Goal: Task Accomplishment & Management: Manage account settings

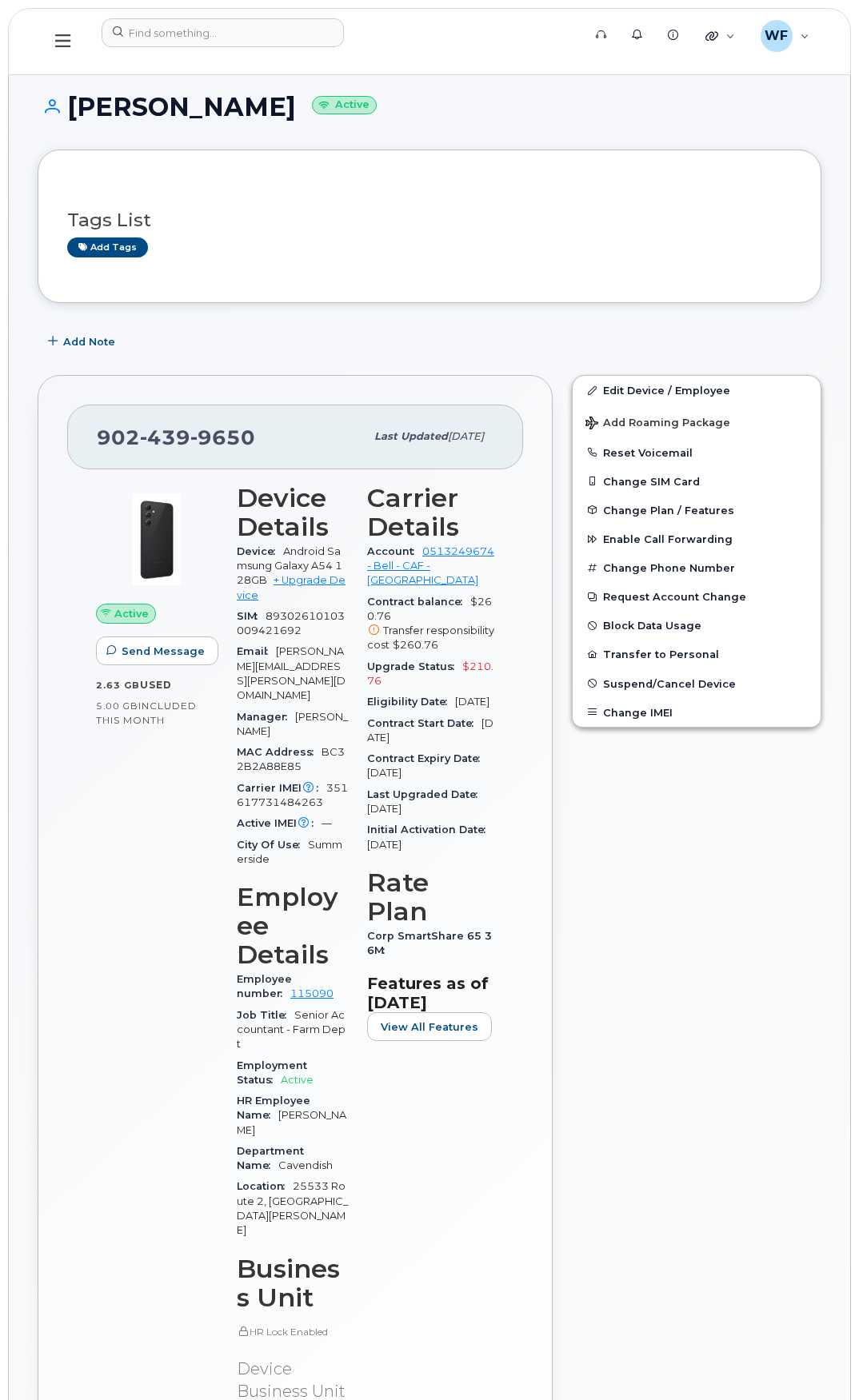
scroll to position [400, 0]
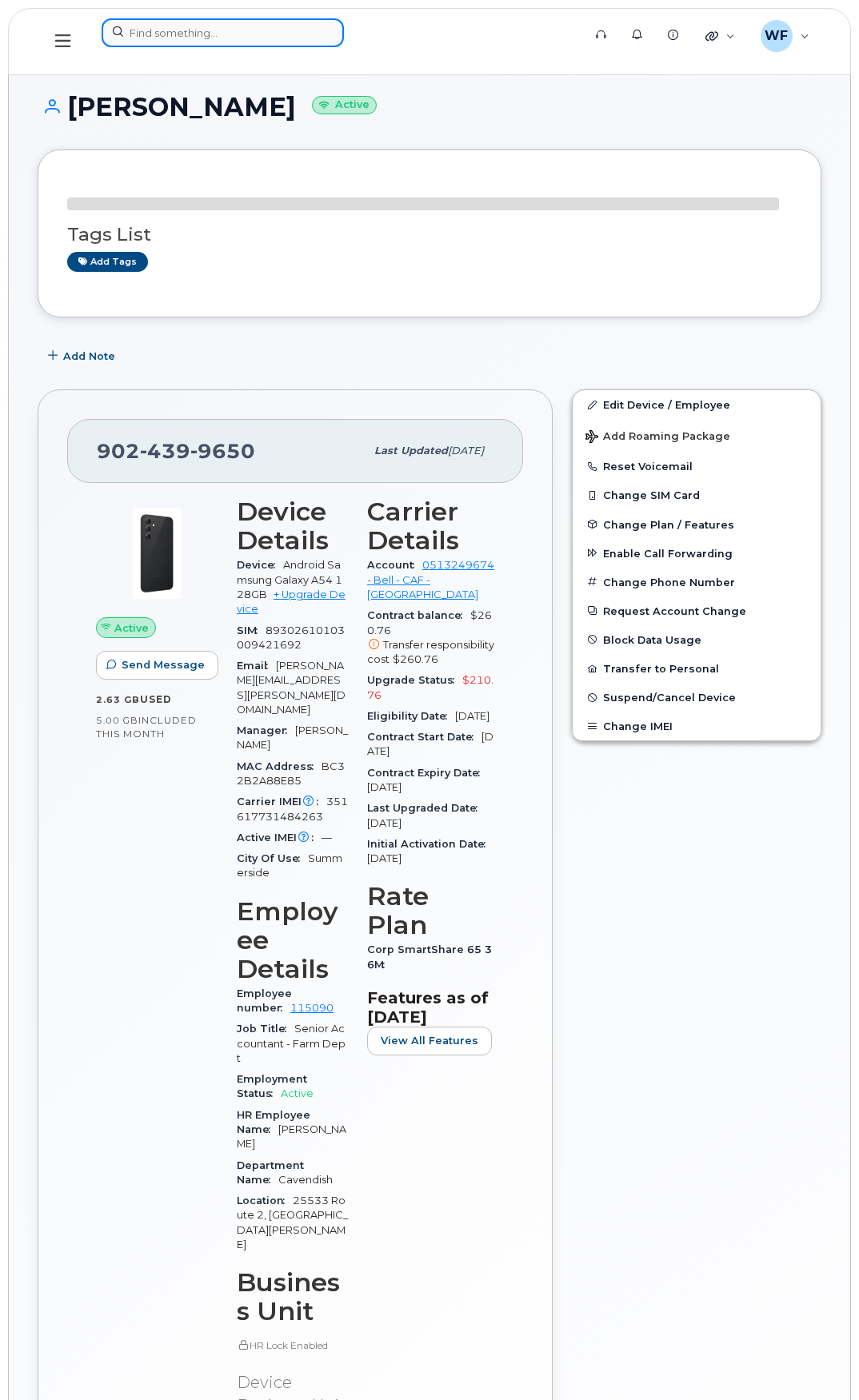
click at [170, 32] on input at bounding box center [223, 32] width 243 height 29
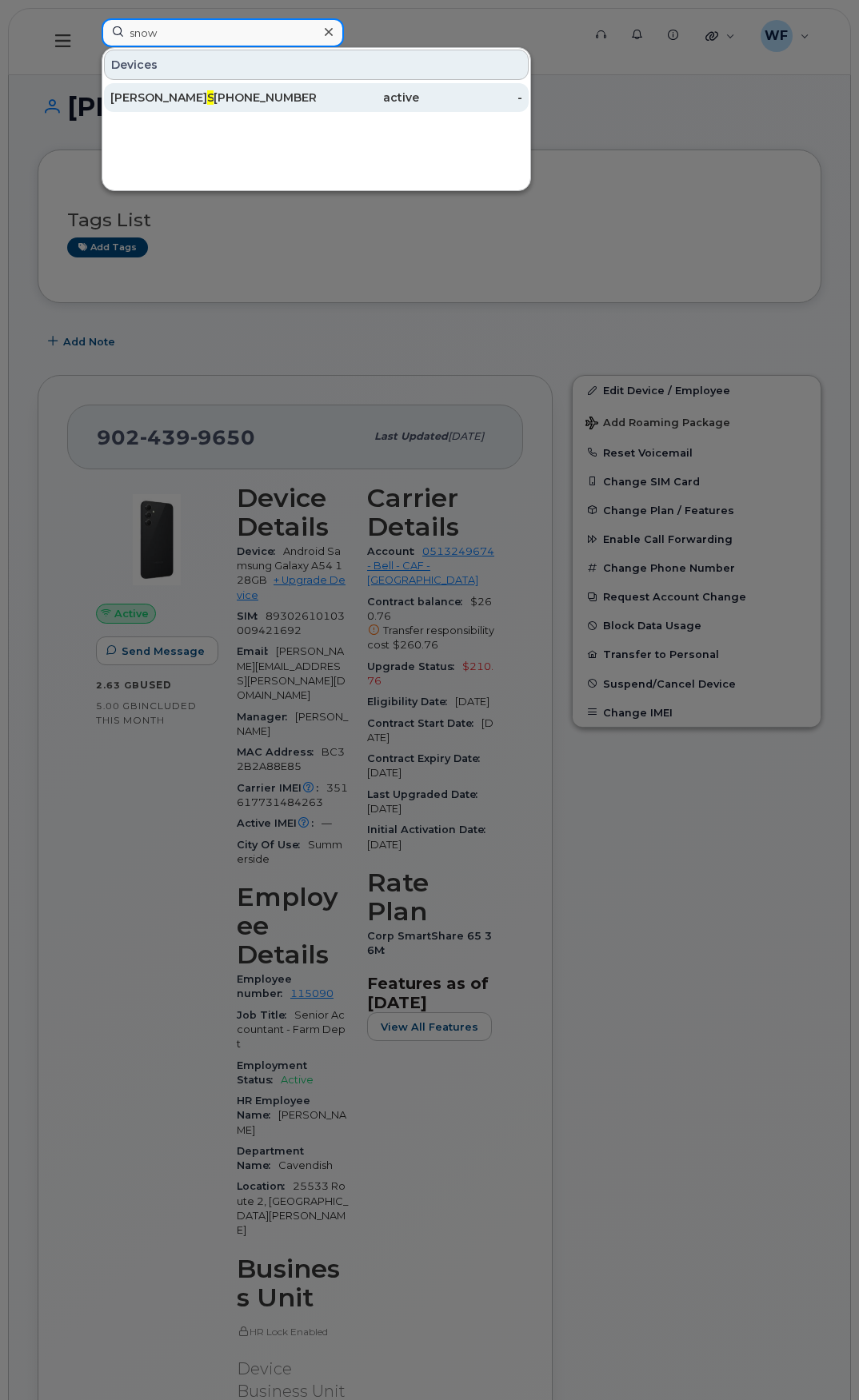
type input "snow"
click at [207, 98] on span "Snow" at bounding box center [224, 97] width 34 height 15
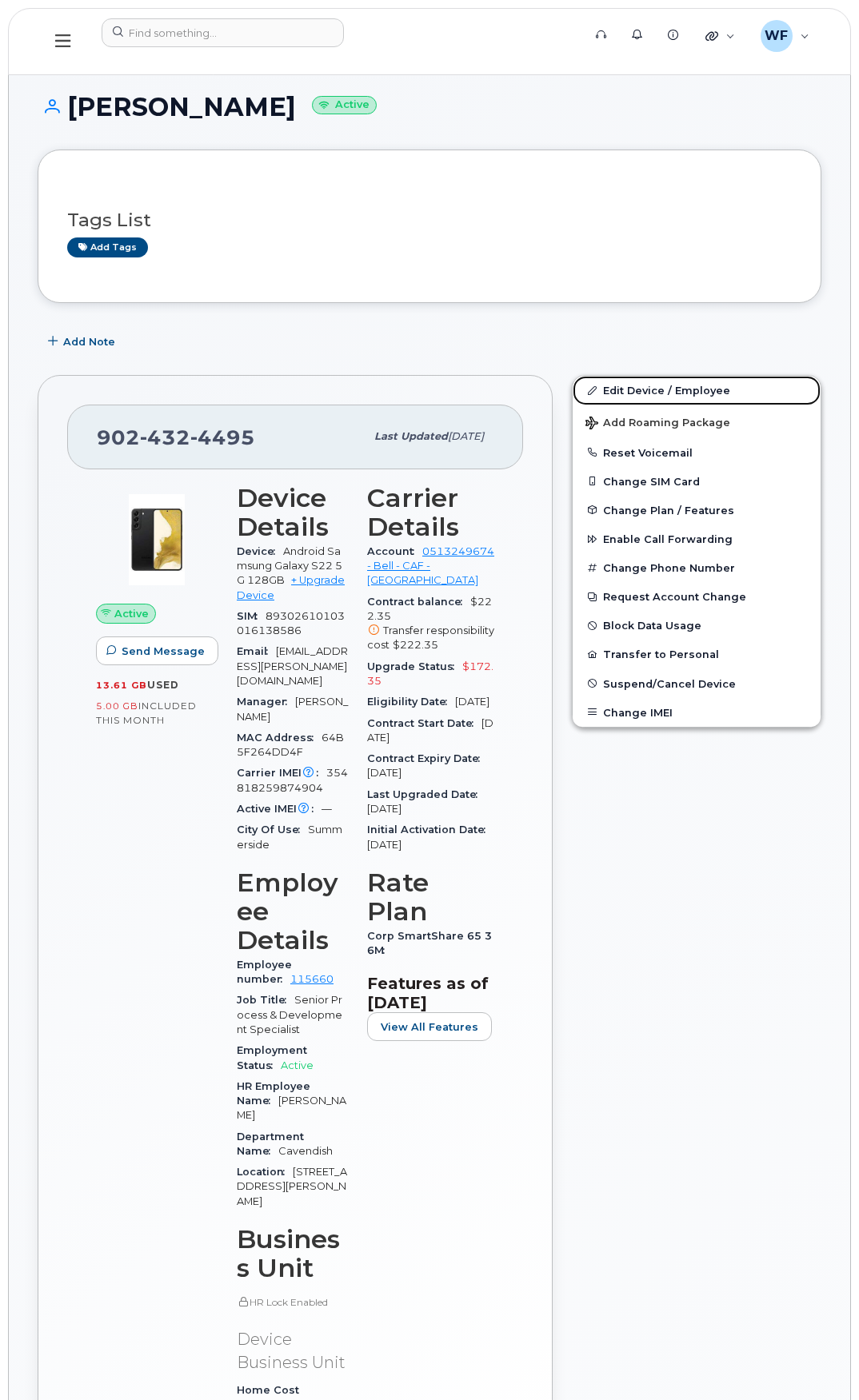
drag, startPoint x: 671, startPoint y: 387, endPoint x: 352, endPoint y: 410, distance: 319.8
click at [671, 387] on link "Edit Device / Employee" at bounding box center [697, 390] width 248 height 29
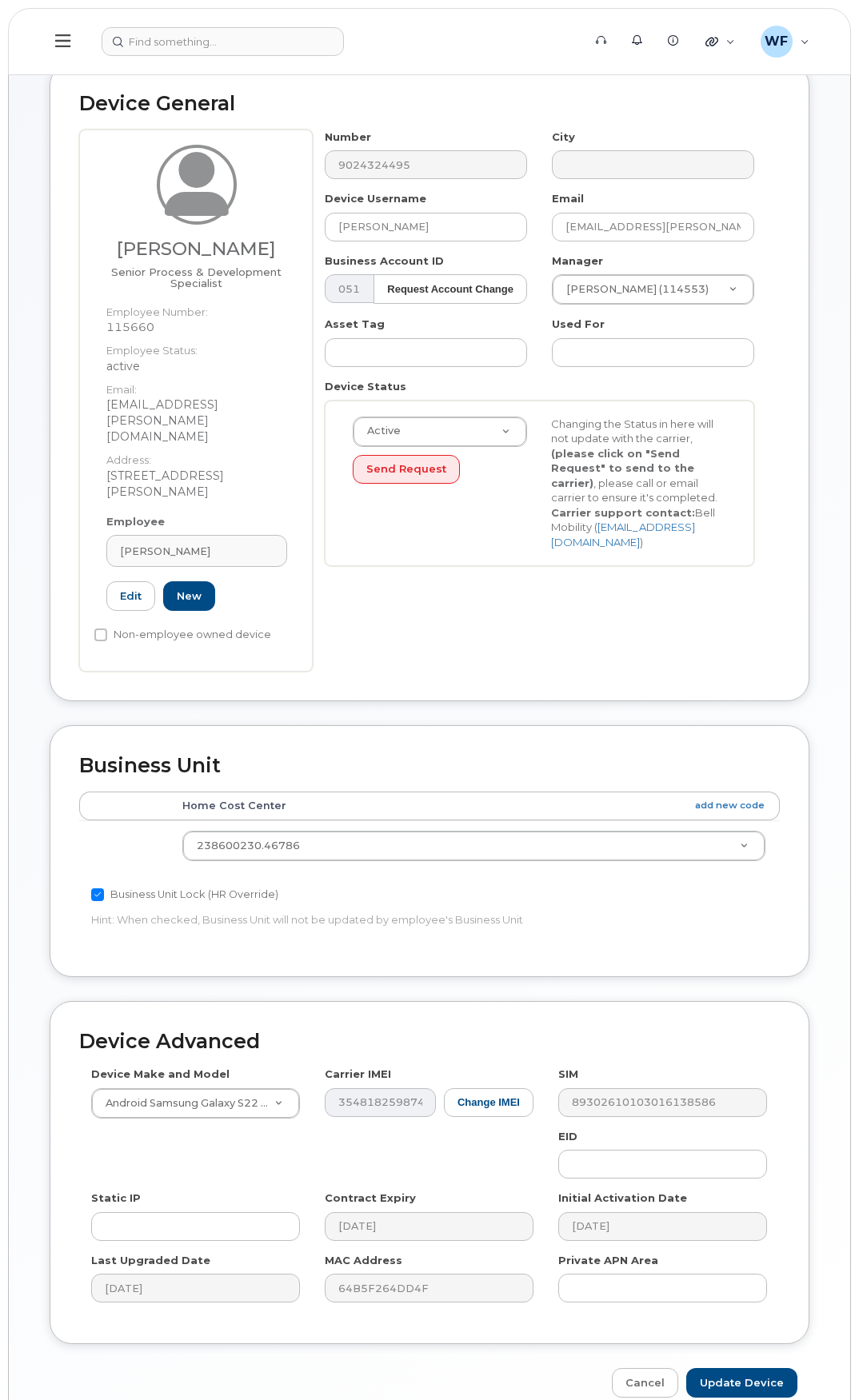
scroll to position [129, 0]
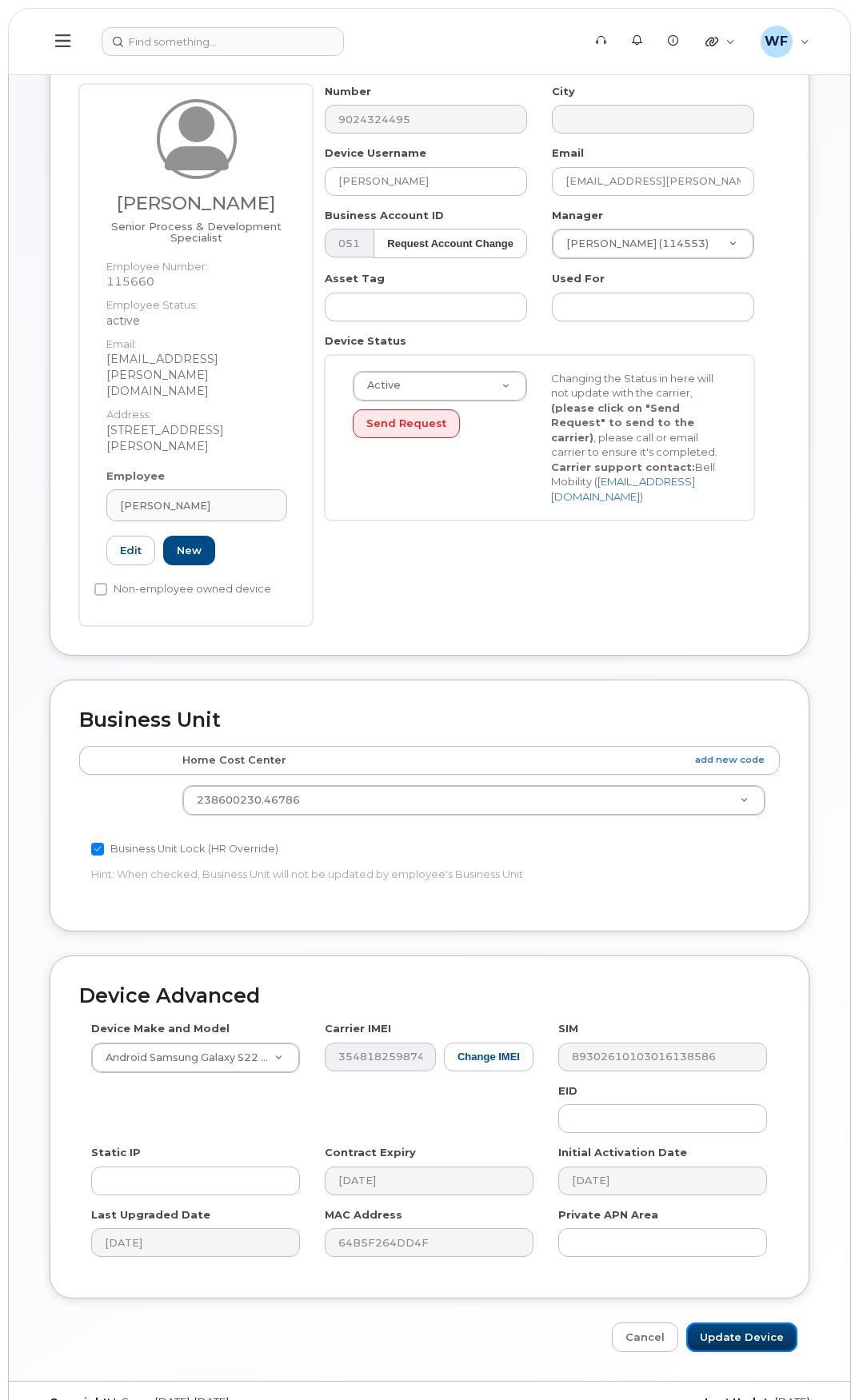
drag, startPoint x: 729, startPoint y: 1303, endPoint x: 587, endPoint y: 944, distance: 386.1
click at [729, 1323] on input "Update Device" at bounding box center [743, 1338] width 111 height 29
type input "Saving..."
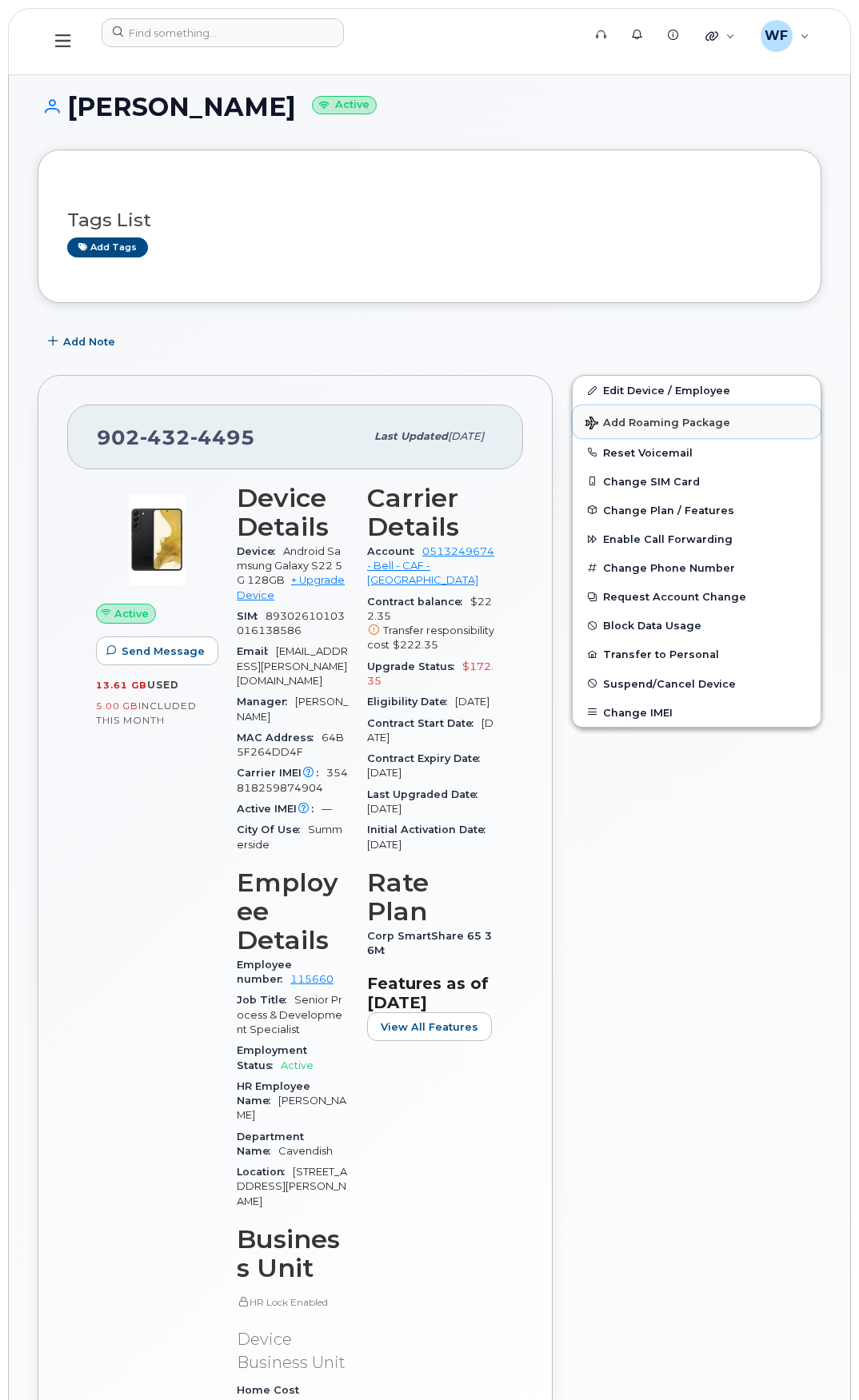
click at [658, 419] on span "Add Roaming Package" at bounding box center [658, 424] width 145 height 16
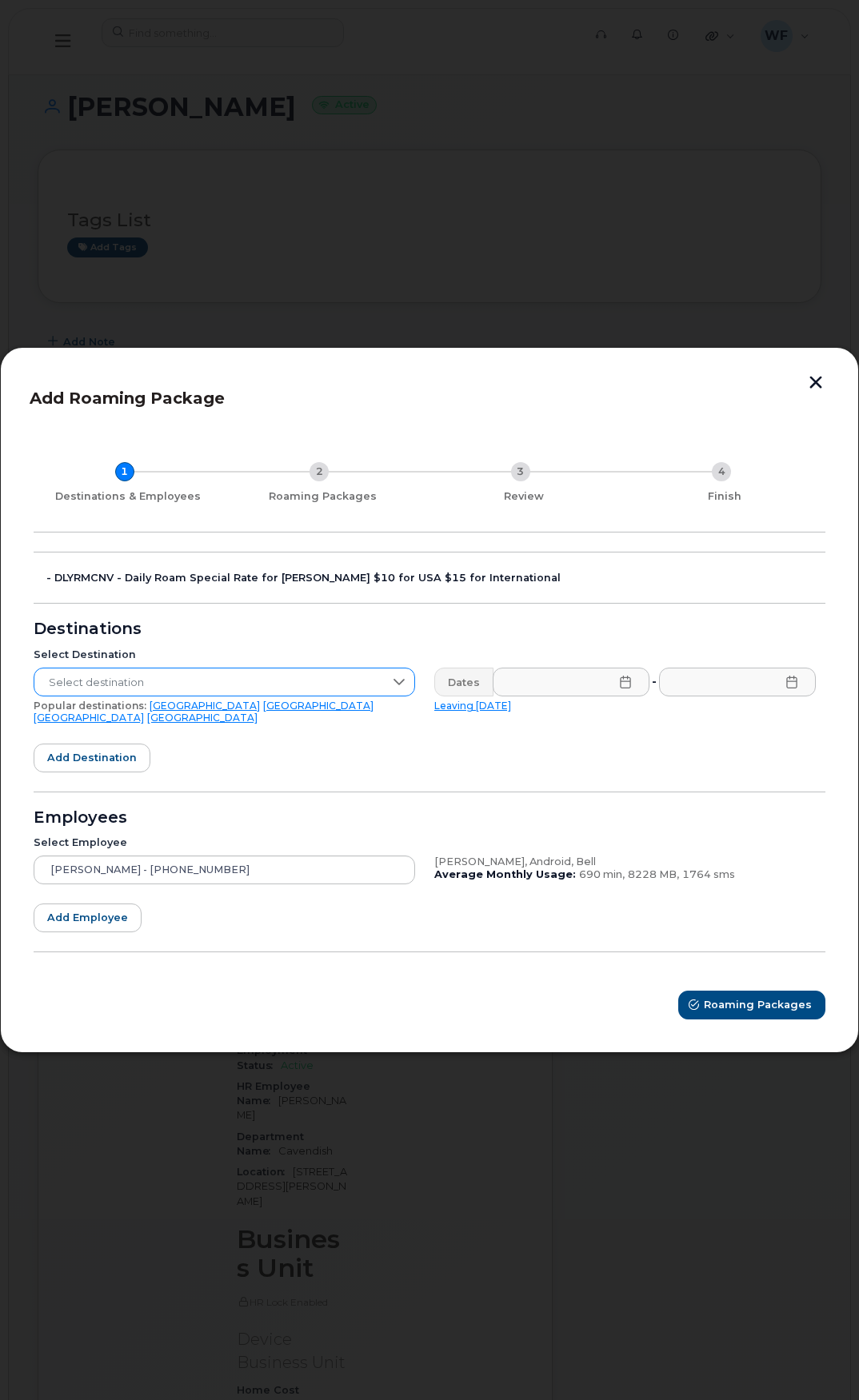
click at [330, 690] on span "Select destination" at bounding box center [209, 682] width 350 height 29
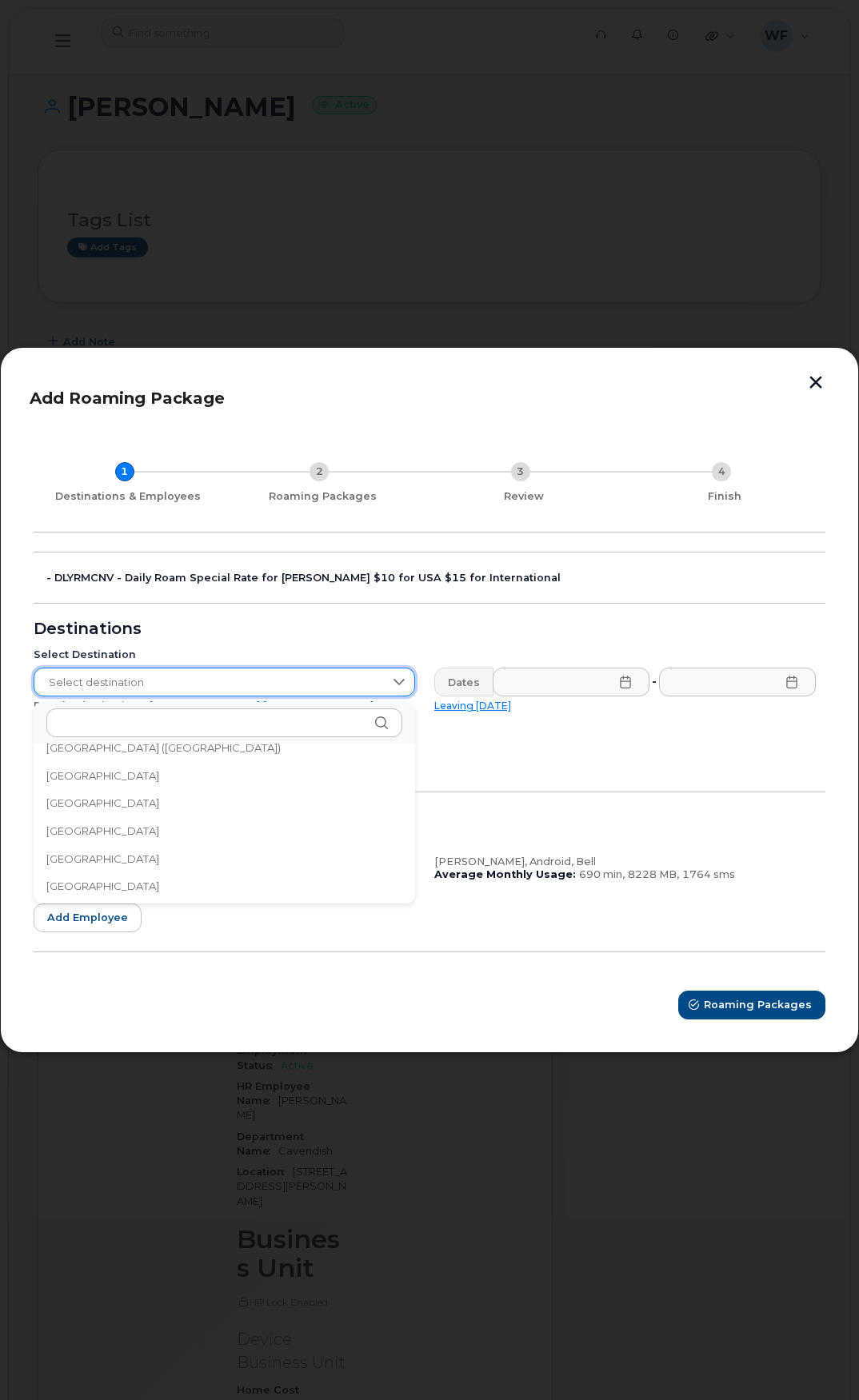
scroll to position [5341, 0]
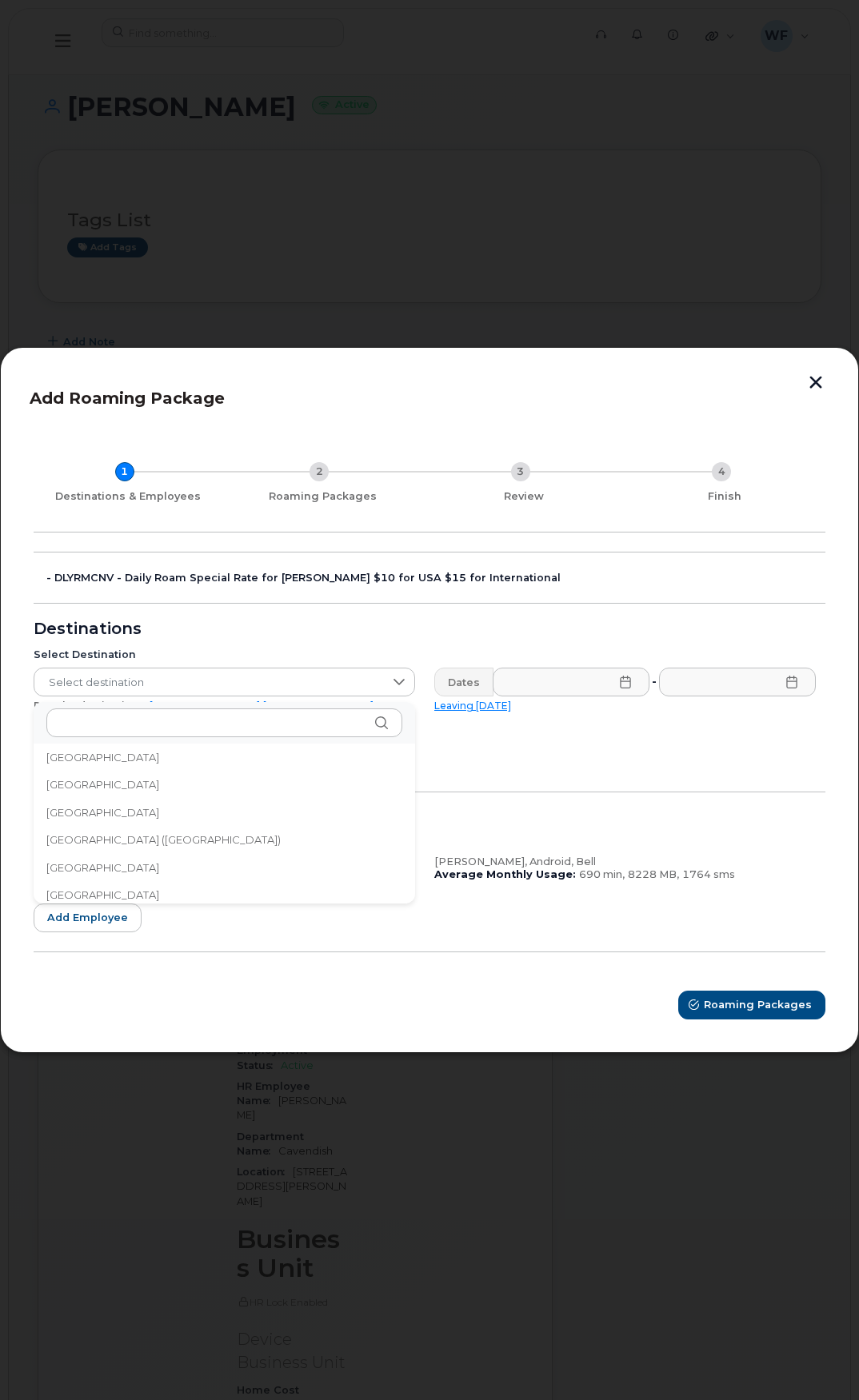
click at [193, 844] on span "United States of America (USA)" at bounding box center [164, 840] width 234 height 16
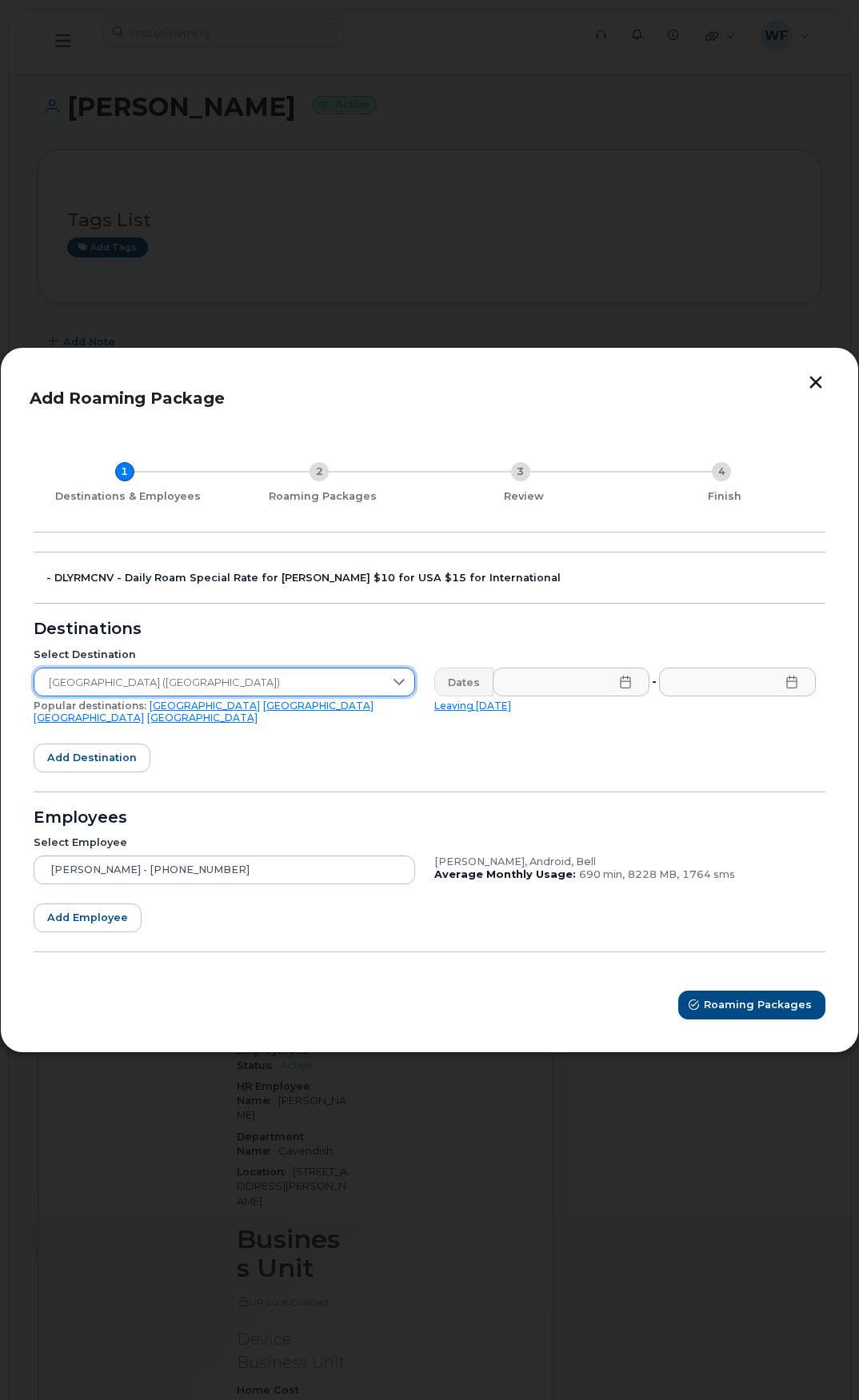
click at [626, 688] on icon at bounding box center [626, 682] width 13 height 13
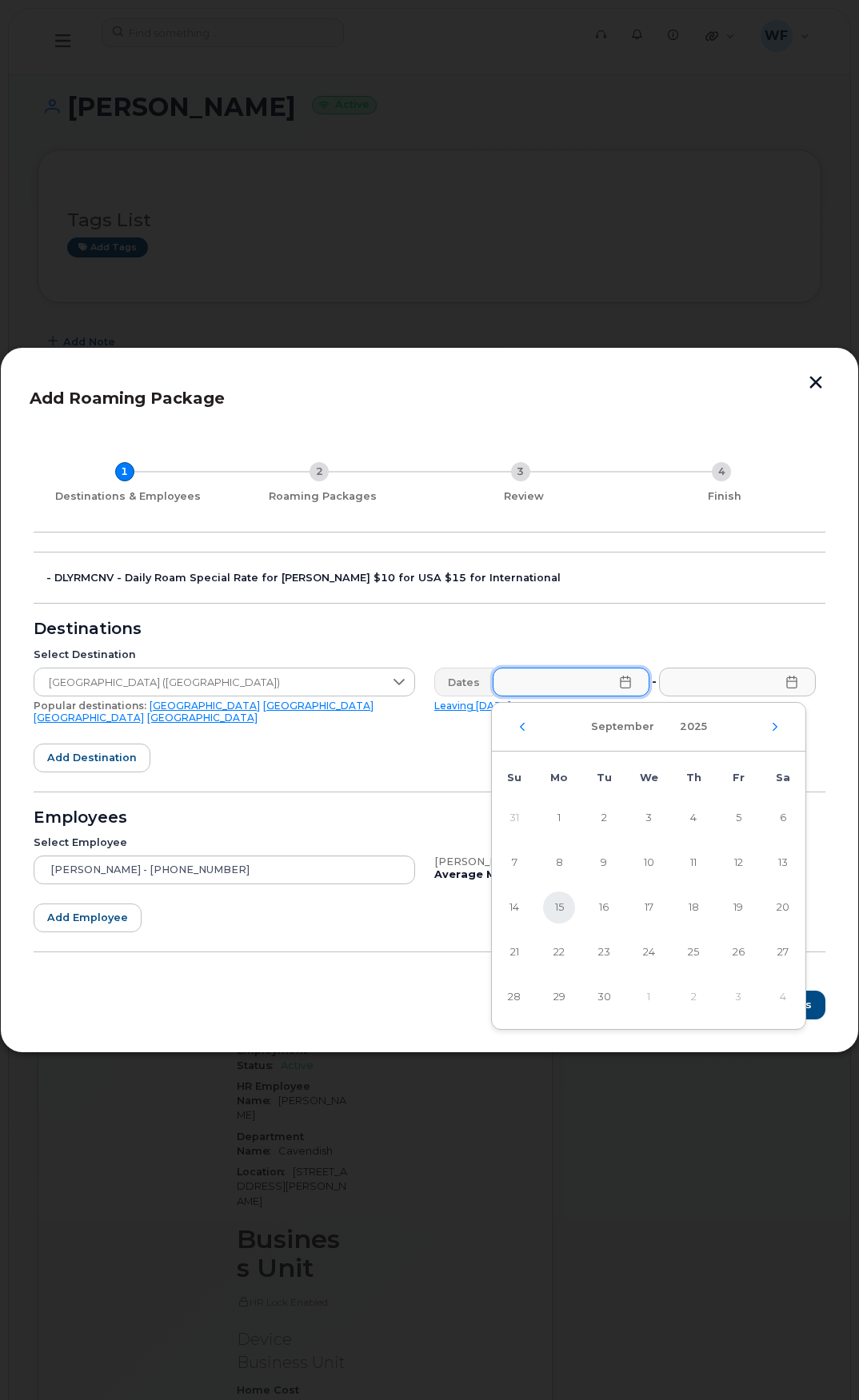
click at [557, 905] on span "15" at bounding box center [559, 907] width 32 height 32
type input "09/15/2025"
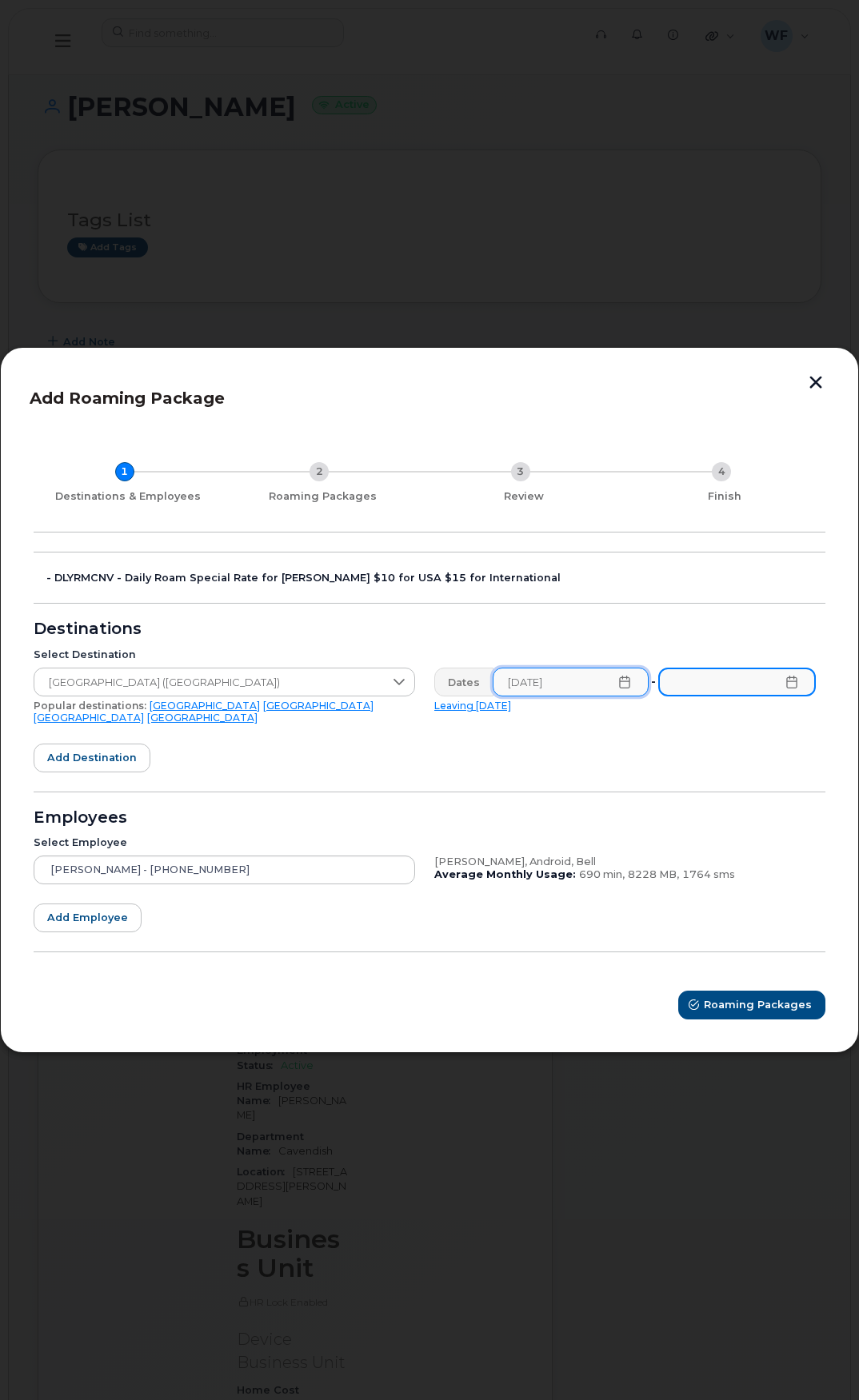
click at [791, 696] on input "text" at bounding box center [737, 682] width 157 height 29
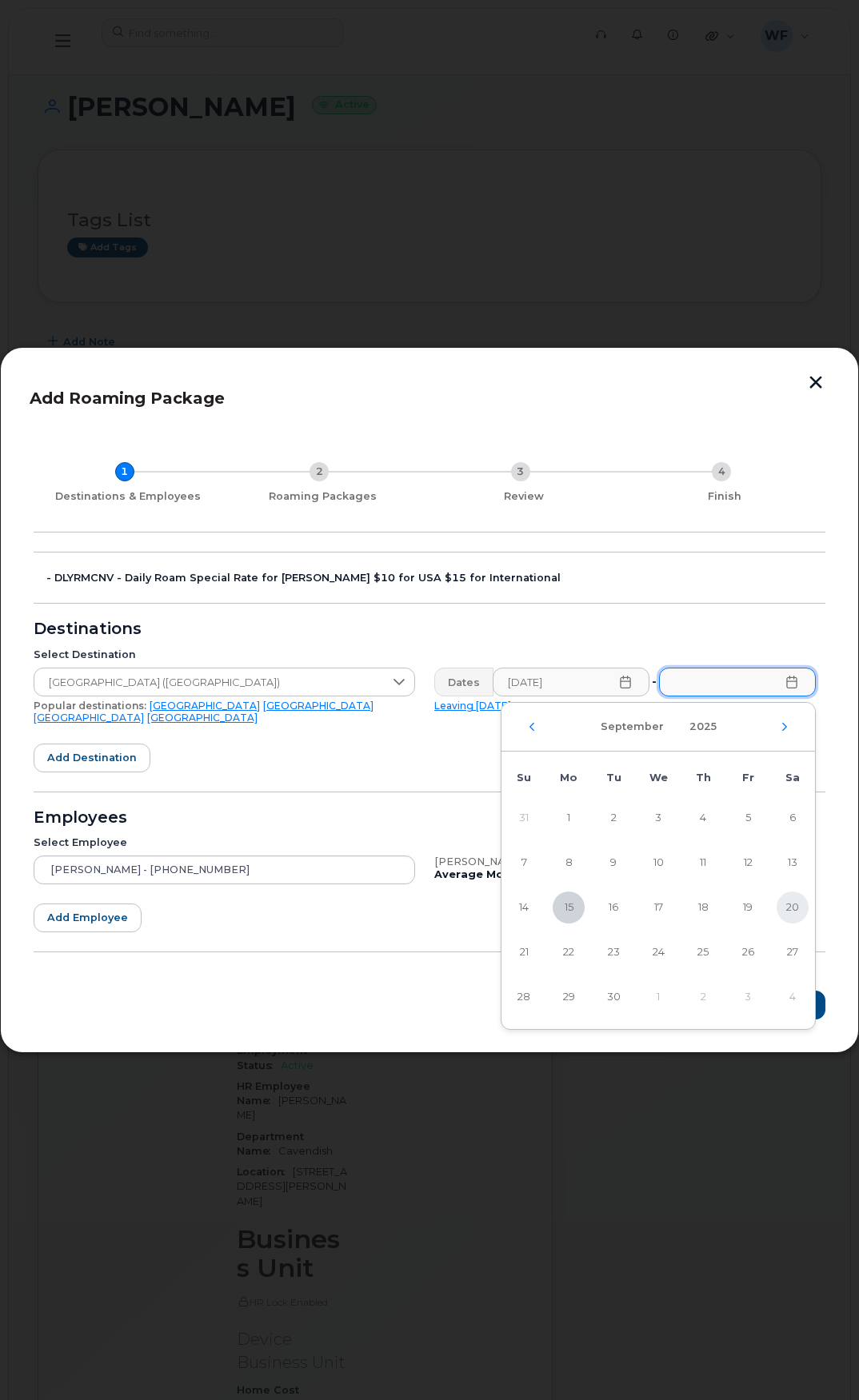
click at [787, 906] on span "20" at bounding box center [793, 907] width 32 height 32
type input "09/20/2025"
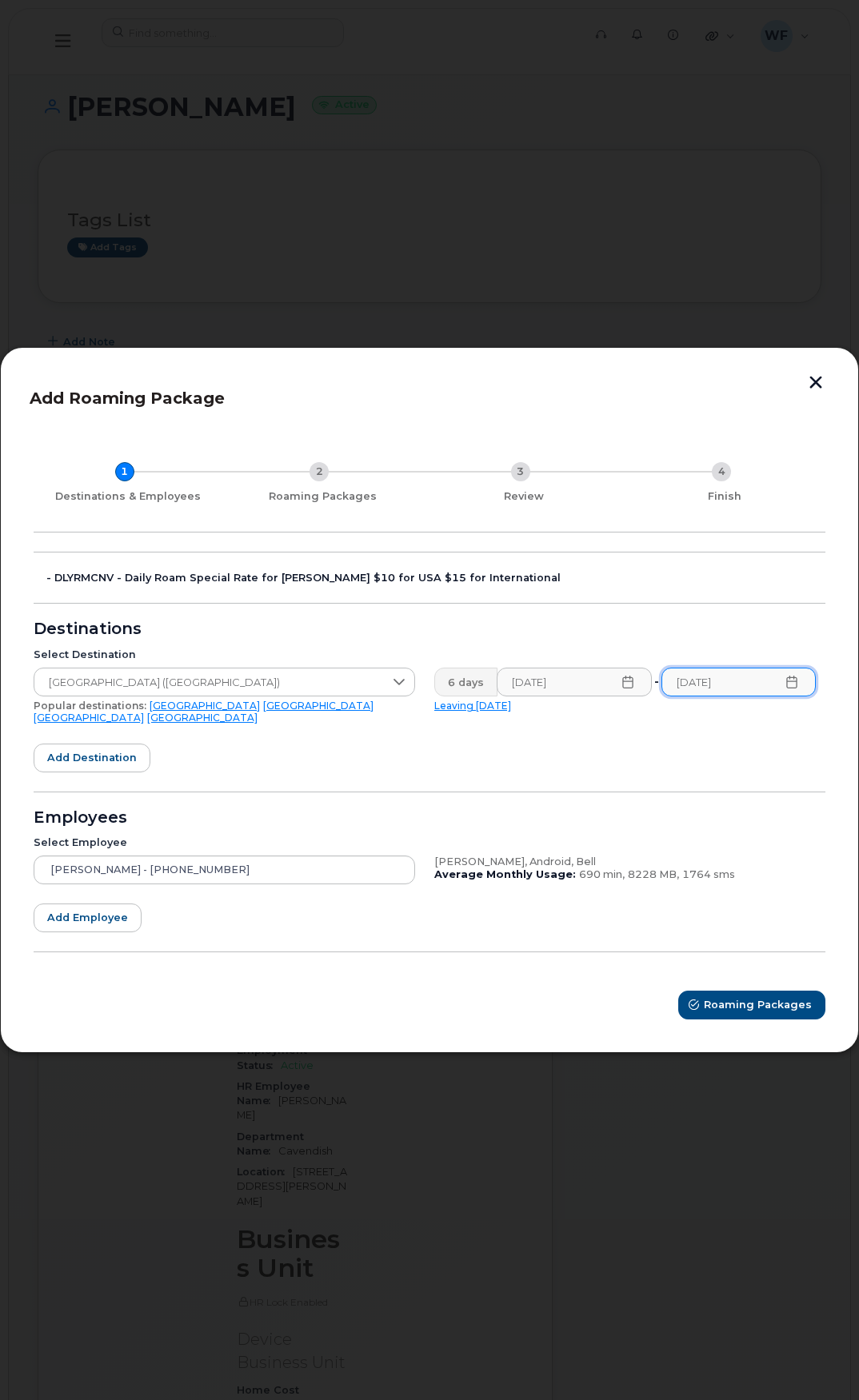
click at [399, 762] on form "- DLYRMCNV - Daily Roam Special Rate for JD Irving $10 for USA $15 for Internat…" at bounding box center [430, 786] width 792 height 468
click at [741, 997] on span "Roaming Packages" at bounding box center [759, 1004] width 108 height 16
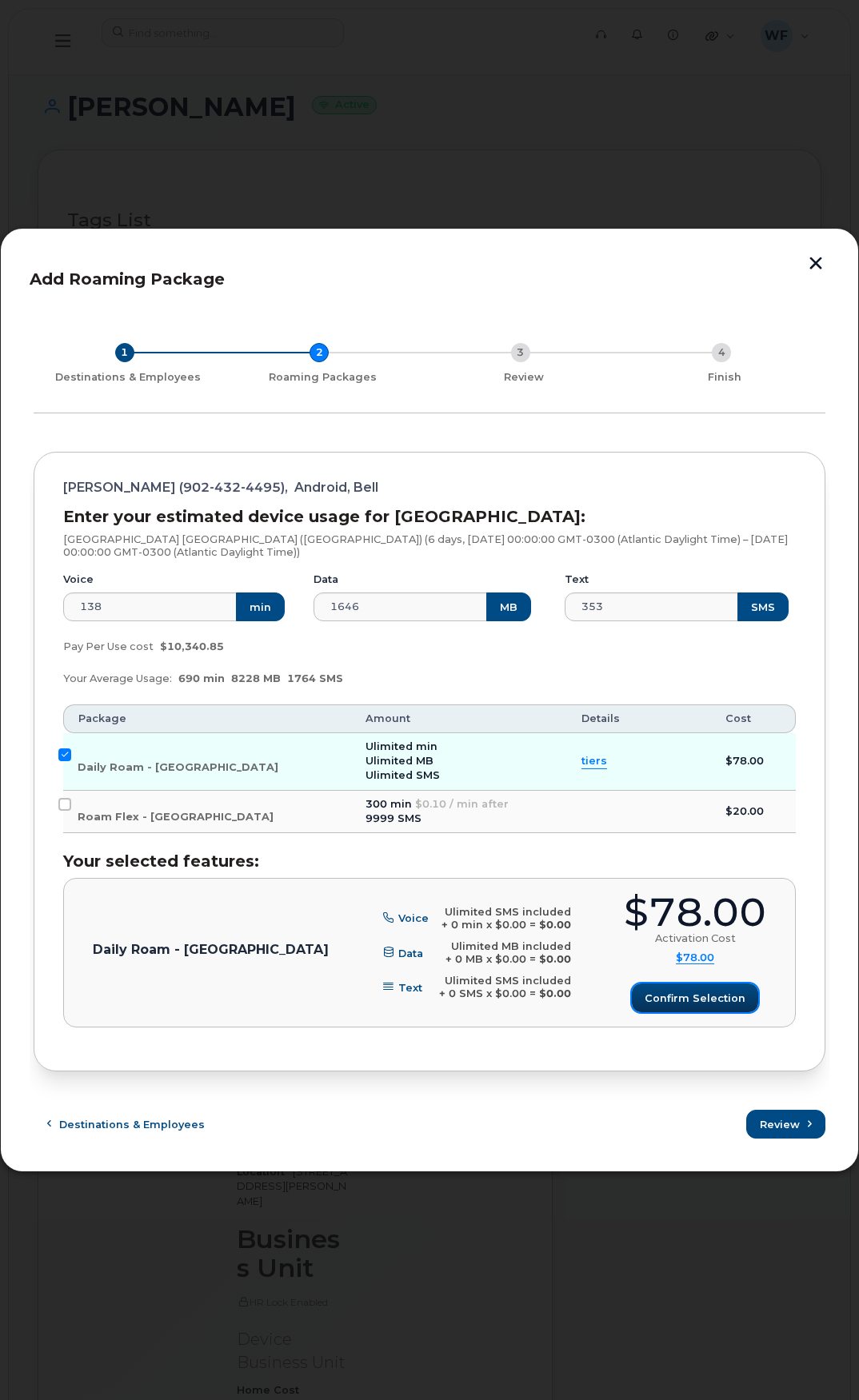
click at [740, 993] on span "Confirm selection" at bounding box center [695, 998] width 101 height 16
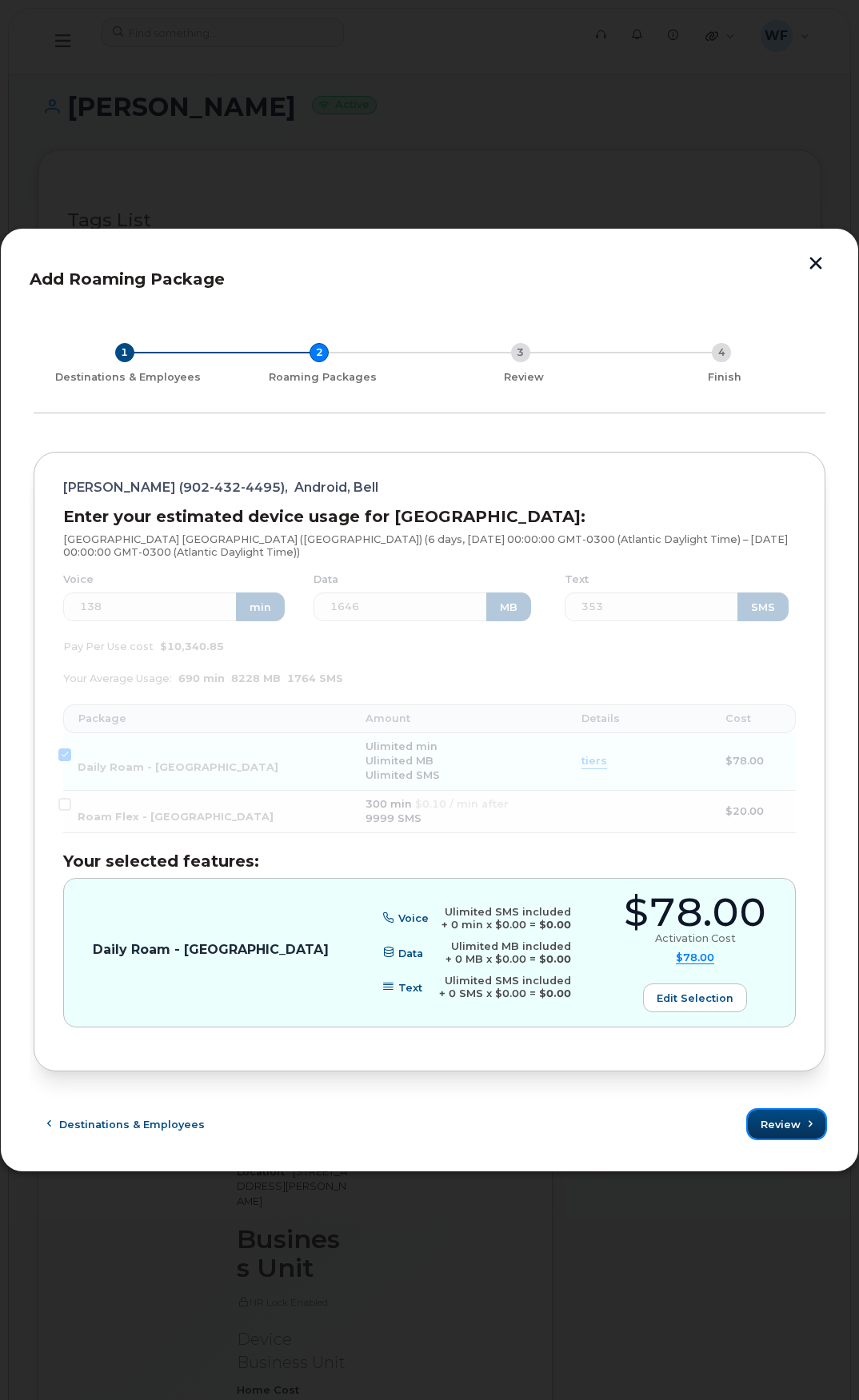
click at [778, 1120] on span "Review" at bounding box center [780, 1125] width 40 height 16
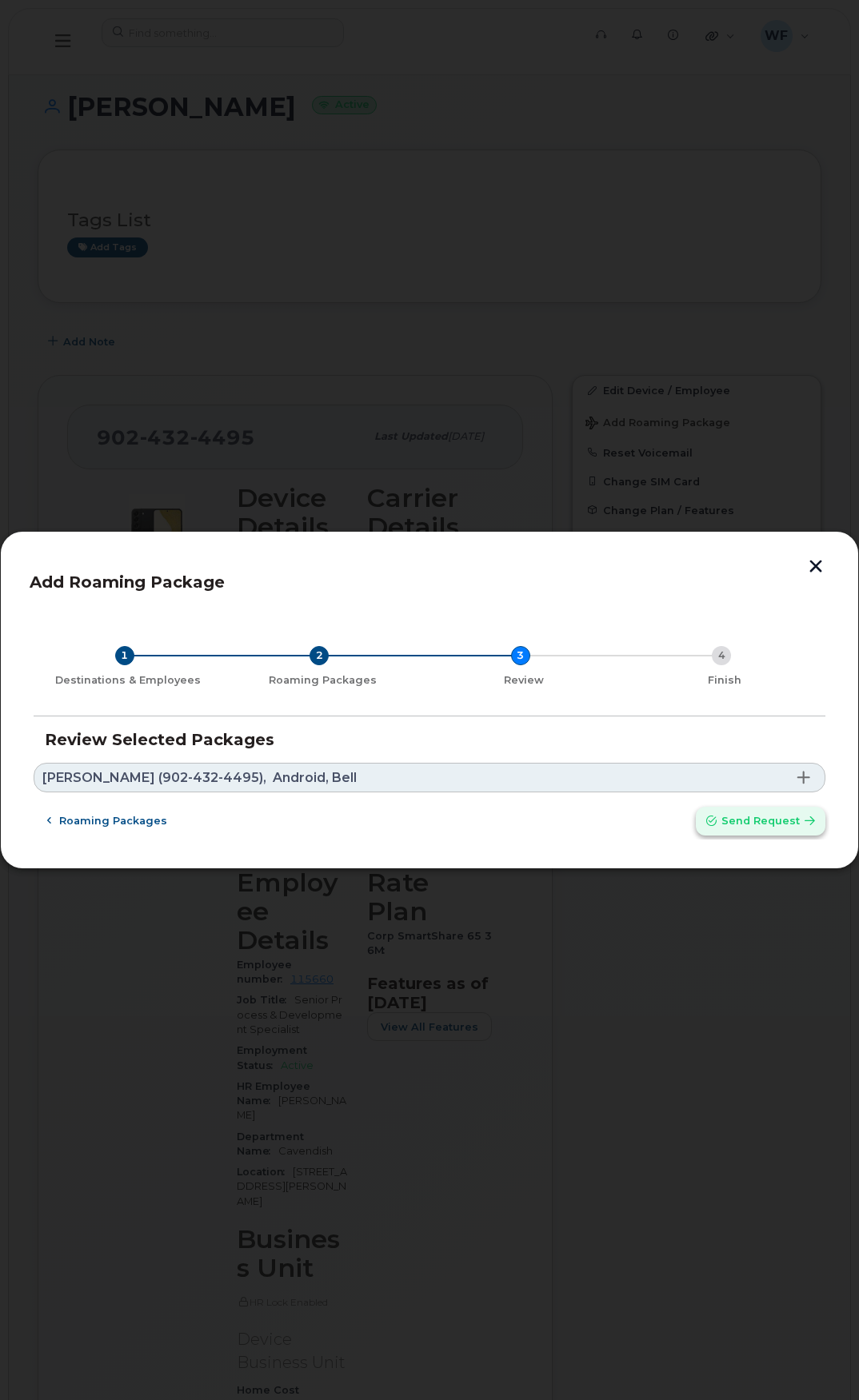
click at [766, 825] on span "Send request" at bounding box center [761, 821] width 79 height 16
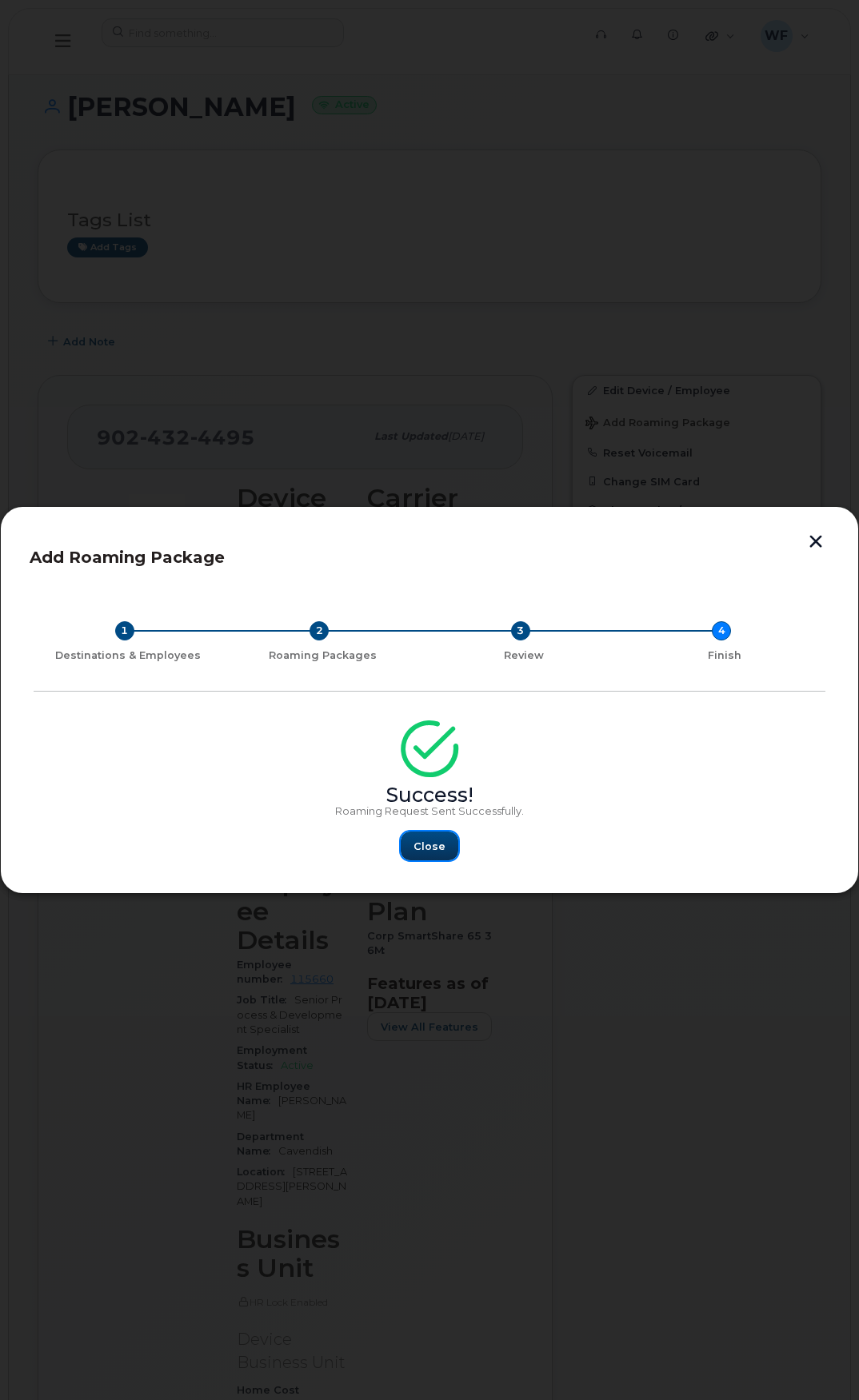
click at [425, 848] on span "Close" at bounding box center [430, 846] width 32 height 16
